Goal: Obtain resource: Obtain resource

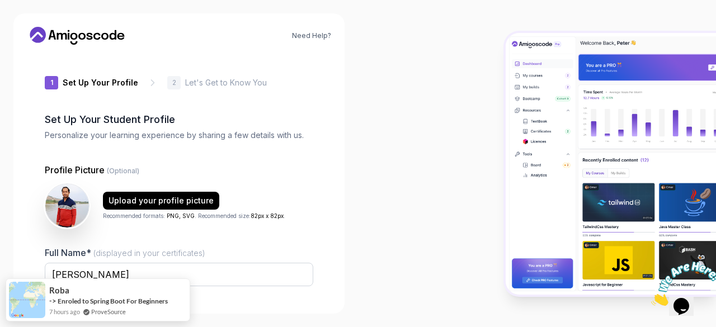
type input "gentlelemming02a66"
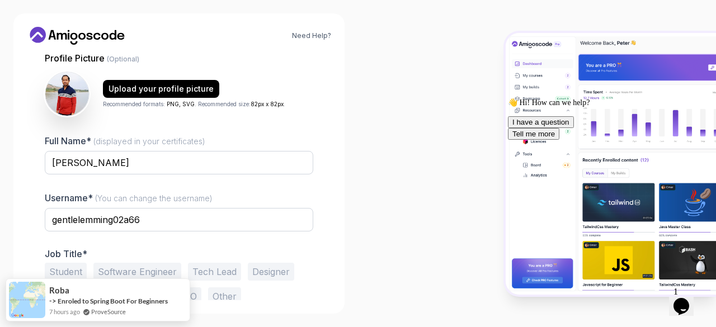
scroll to position [138, 0]
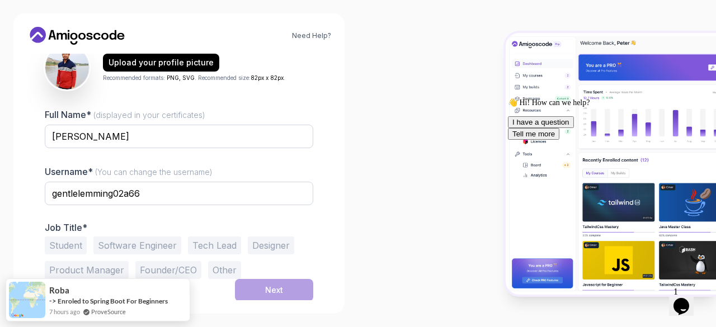
click at [164, 244] on button "Software Engineer" at bounding box center [137, 245] width 88 height 18
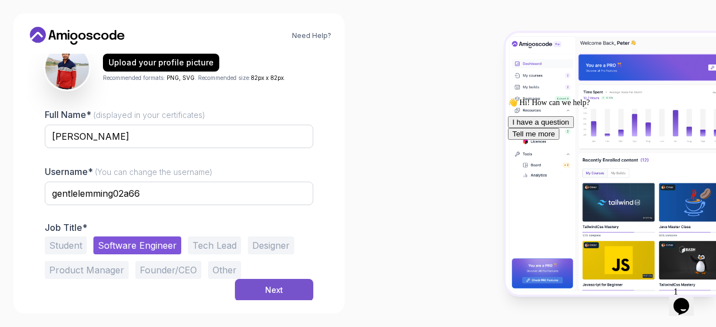
click at [277, 288] on div "Next" at bounding box center [274, 290] width 18 height 11
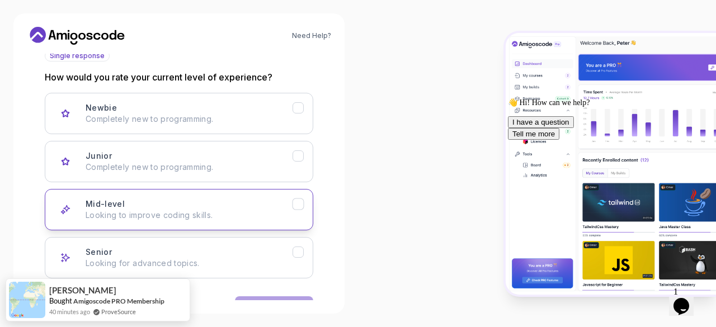
click at [153, 201] on div "Mid-level Looking to improve coding skills." at bounding box center [189, 209] width 207 height 22
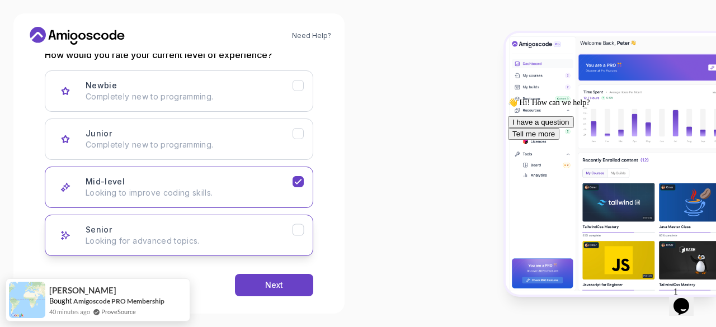
scroll to position [173, 0]
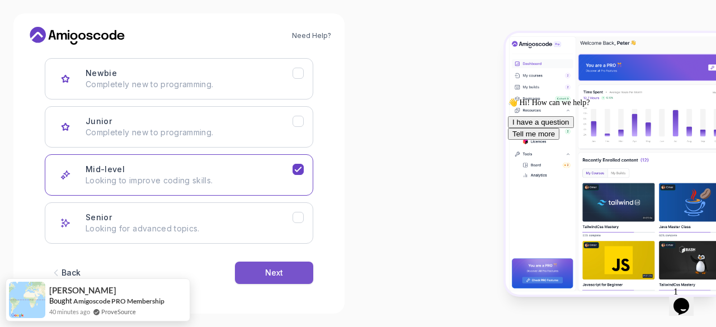
click at [297, 273] on button "Next" at bounding box center [274, 273] width 78 height 22
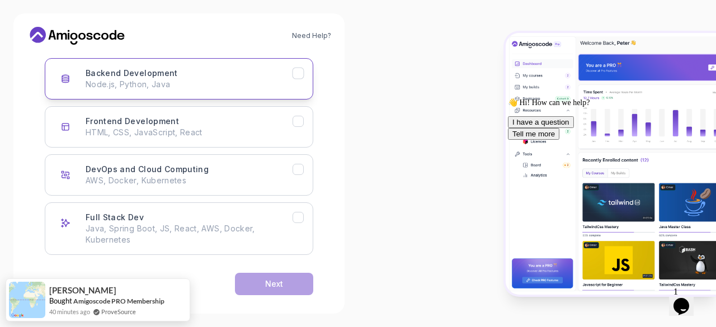
click at [145, 81] on p "Node.js, Python, Java" at bounding box center [189, 84] width 207 height 11
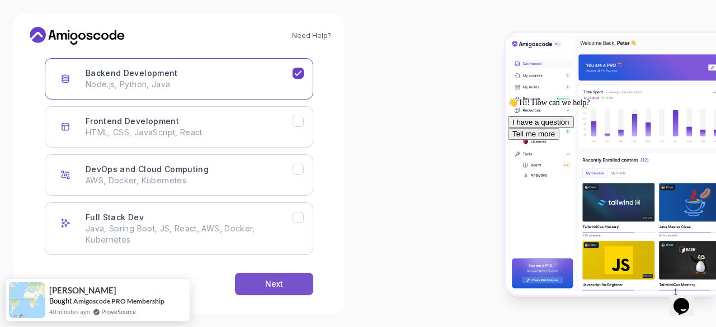
click at [287, 282] on button "Next" at bounding box center [274, 284] width 78 height 22
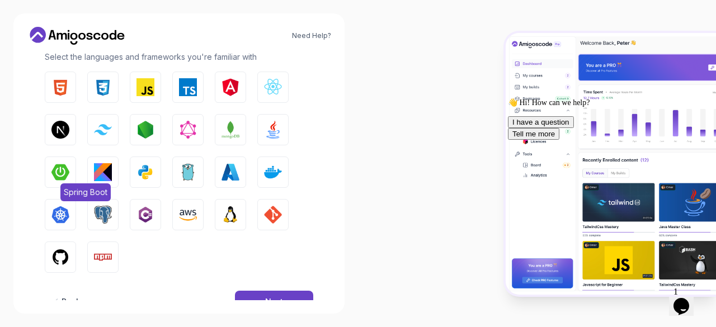
click at [68, 169] on img "button" at bounding box center [60, 172] width 18 height 18
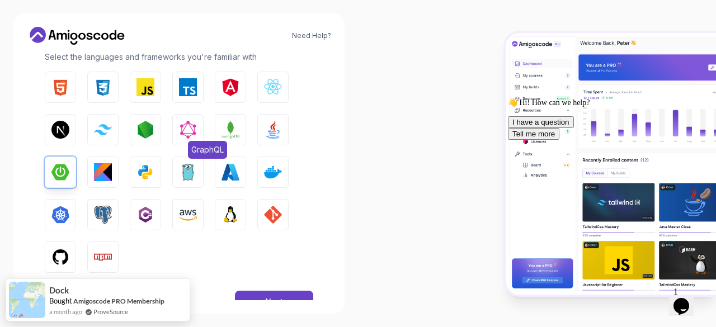
click at [183, 132] on img "button" at bounding box center [188, 130] width 18 height 18
click at [238, 176] on img "button" at bounding box center [230, 172] width 18 height 18
click at [278, 297] on div "Next" at bounding box center [274, 301] width 18 height 11
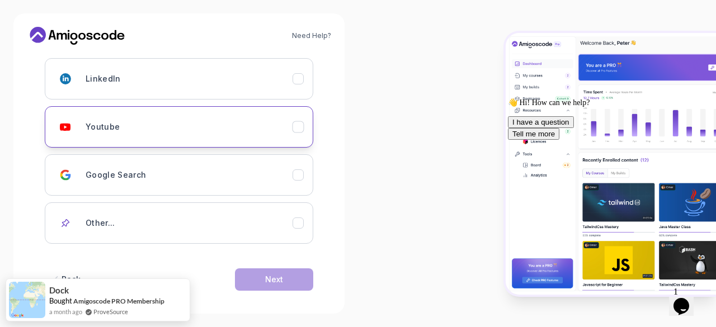
click at [290, 114] on button "Youtube" at bounding box center [179, 126] width 268 height 41
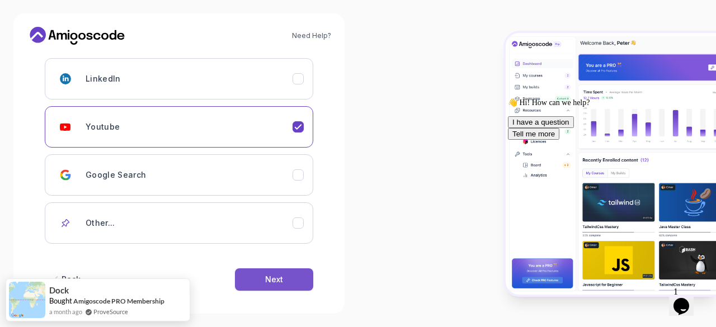
click at [295, 277] on button "Next" at bounding box center [274, 279] width 78 height 22
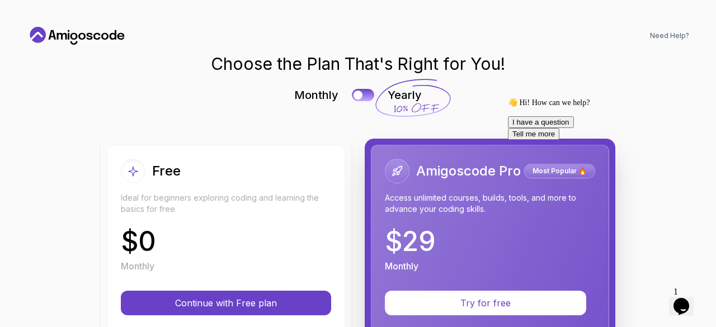
scroll to position [56, 0]
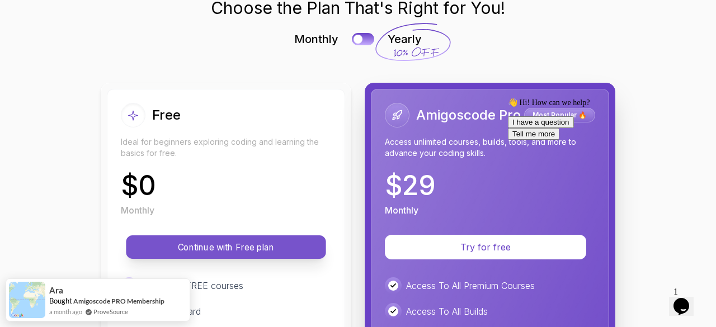
click at [239, 242] on p "Continue with Free plan" at bounding box center [226, 247] width 174 height 13
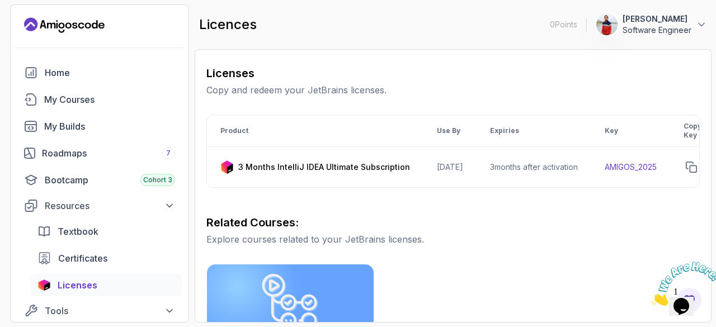
scroll to position [168, 0]
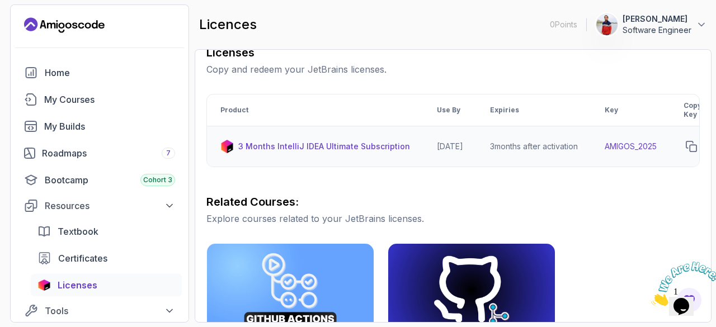
click at [382, 148] on p "3 Months IntelliJ IDEA Ultimate Subscription" at bounding box center [324, 146] width 172 height 11
click at [289, 144] on p "3 Months IntelliJ IDEA Ultimate Subscription" at bounding box center [324, 146] width 172 height 11
drag, startPoint x: 273, startPoint y: 176, endPoint x: 442, endPoint y: 177, distance: 168.8
click at [649, 146] on td "AMIGOS_2025" at bounding box center [630, 146] width 79 height 41
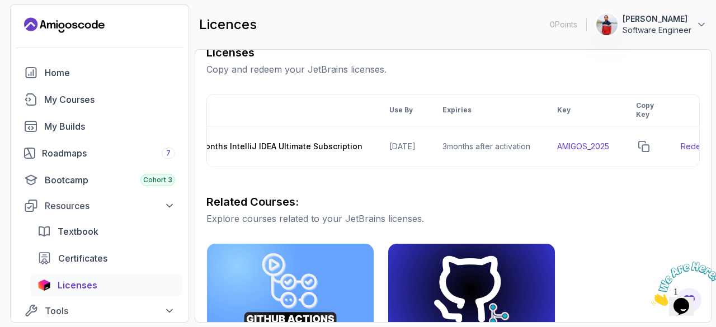
scroll to position [0, 136]
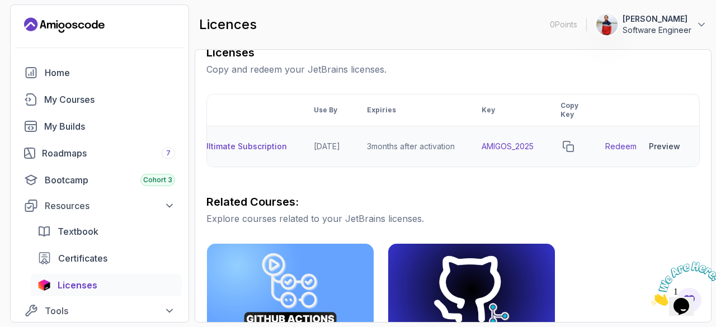
click at [622, 143] on link "Redeem" at bounding box center [620, 146] width 31 height 11
click at [571, 145] on icon "copy-button" at bounding box center [567, 146] width 11 height 11
click at [664, 144] on div "Preview" at bounding box center [664, 146] width 31 height 11
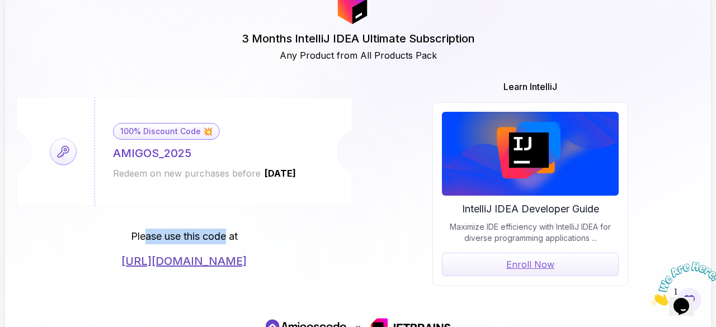
drag, startPoint x: 144, startPoint y: 235, endPoint x: 228, endPoint y: 239, distance: 83.9
click at [228, 239] on p "Please use this code at" at bounding box center [184, 237] width 107 height 16
click at [215, 261] on link "https://jetbrains.com/store/redeem/" at bounding box center [183, 261] width 125 height 16
click at [46, 152] on div "100% Discount Code 💥 AMIGOS_2025 Redeem on new purchases before 2026-06-12" at bounding box center [183, 151] width 335 height 109
click at [67, 154] on icon at bounding box center [63, 151] width 26 height 26
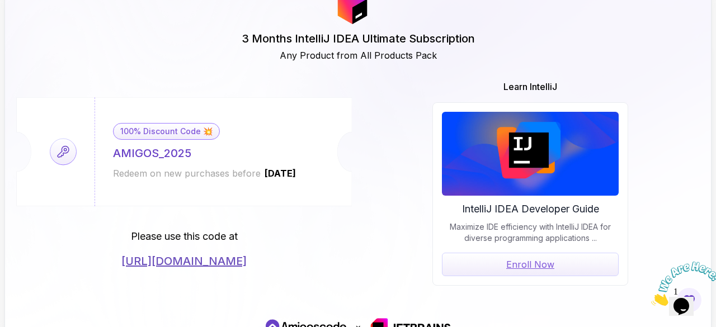
click at [161, 118] on div "100% Discount Code 💥 AMIGOS_2025 Redeem on new purchases before 2026-06-12" at bounding box center [204, 151] width 220 height 109
click at [161, 129] on div "100% Discount Code 💥" at bounding box center [166, 131] width 107 height 17
click at [279, 169] on span "2026-06-12" at bounding box center [280, 173] width 34 height 11
click at [381, 236] on div "100% Discount Code 💥 AMIGOS_2025 Redeem on new purchases before 2026-06-12 Plea…" at bounding box center [357, 183] width 683 height 206
